Goal: Book appointment/travel/reservation

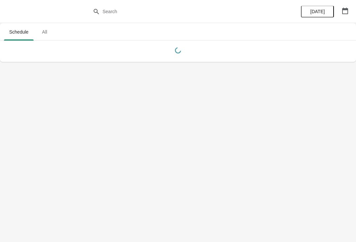
click at [345, 12] on icon "button" at bounding box center [344, 11] width 7 height 7
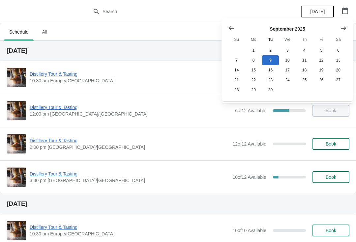
click at [343, 27] on icon "Show next month, October 2025" at bounding box center [343, 28] width 7 height 7
click at [236, 92] on button "26" at bounding box center [236, 90] width 17 height 10
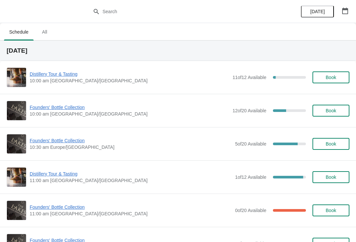
click at [333, 108] on span "Book" at bounding box center [330, 110] width 11 height 5
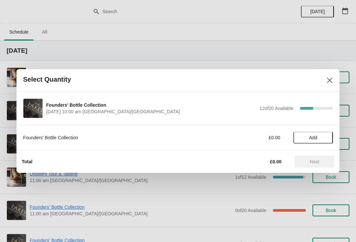
click at [318, 133] on button "Add" at bounding box center [313, 138] width 40 height 12
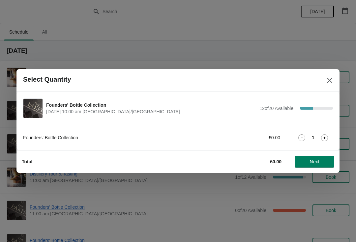
click at [311, 165] on button "Next" at bounding box center [314, 162] width 40 height 12
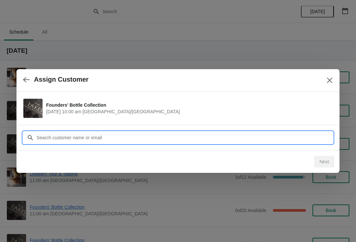
click at [84, 135] on input "Customer" at bounding box center [184, 138] width 296 height 12
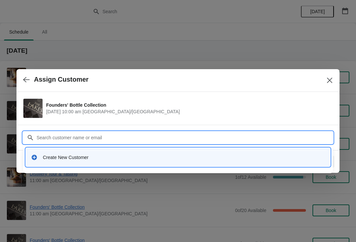
click at [62, 154] on div "Create New Customer" at bounding box center [184, 157] width 282 height 7
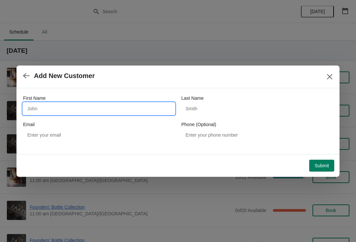
click at [81, 111] on input "First Name" at bounding box center [98, 109] width 151 height 12
type input "H"
type input "[PERSON_NAME]"
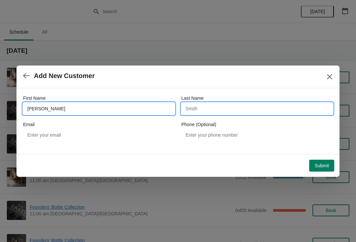
click at [222, 110] on input "Last Name" at bounding box center [256, 109] width 151 height 12
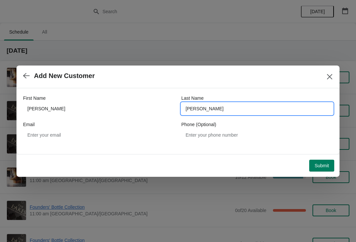
type input "[PERSON_NAME]"
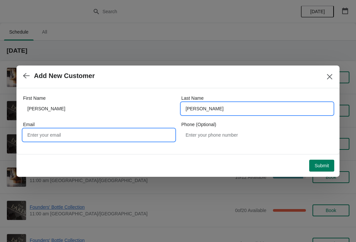
click at [69, 131] on input "Email" at bounding box center [98, 135] width 151 height 12
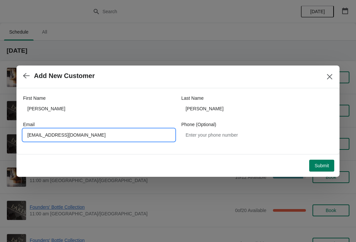
type input "[EMAIL_ADDRESS][DOMAIN_NAME]"
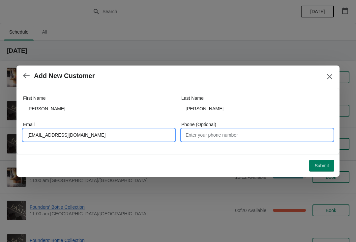
click at [219, 134] on input "Phone (Optional)" at bounding box center [256, 135] width 151 height 12
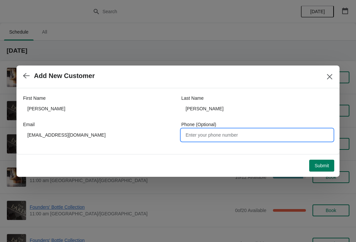
click at [321, 170] on button "Submit" at bounding box center [321, 166] width 25 height 12
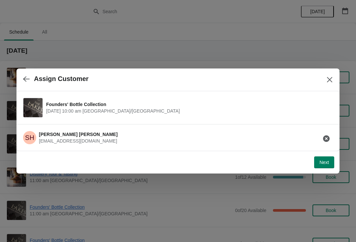
click at [323, 163] on span "Next" at bounding box center [324, 162] width 10 height 5
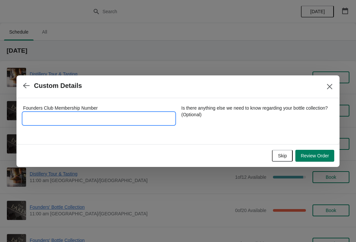
click at [50, 115] on input "Founders Club Membership Number" at bounding box center [98, 119] width 151 height 12
type input "7362016"
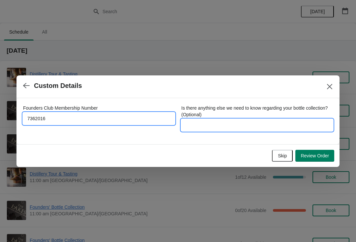
click at [204, 129] on input "Is there anything else we need to know regarding your bottle collection? (Optio…" at bounding box center [256, 125] width 151 height 12
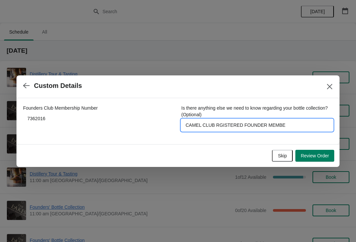
type input "CAMEL CLUB RGISTERED FOUNDER MEMBER"
click at [321, 154] on span "Review Order" at bounding box center [314, 155] width 28 height 5
